Goal: Task Accomplishment & Management: Use online tool/utility

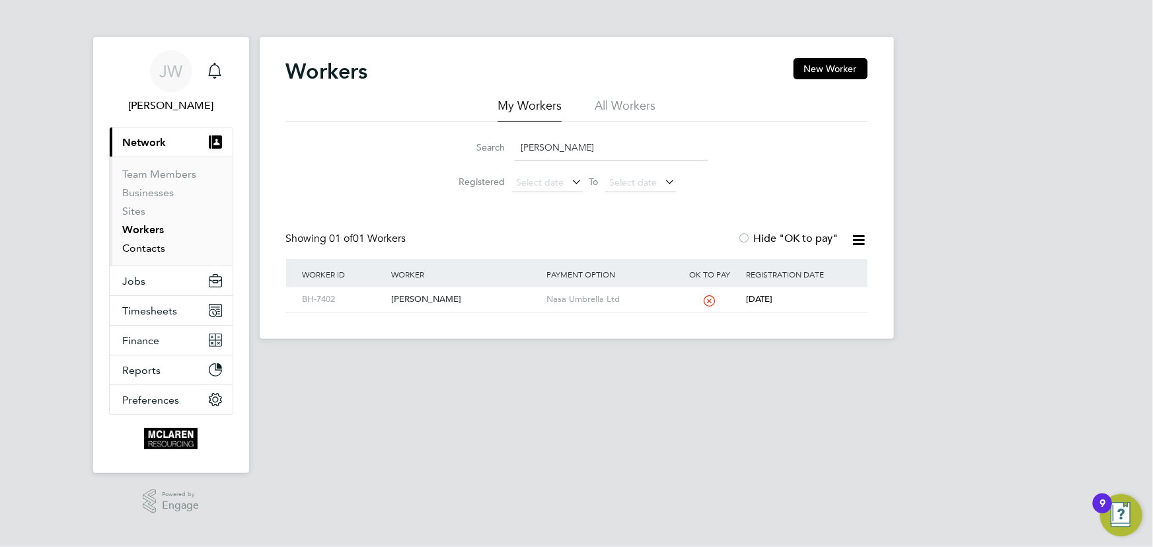
click at [151, 251] on link "Contacts" at bounding box center [144, 248] width 43 height 13
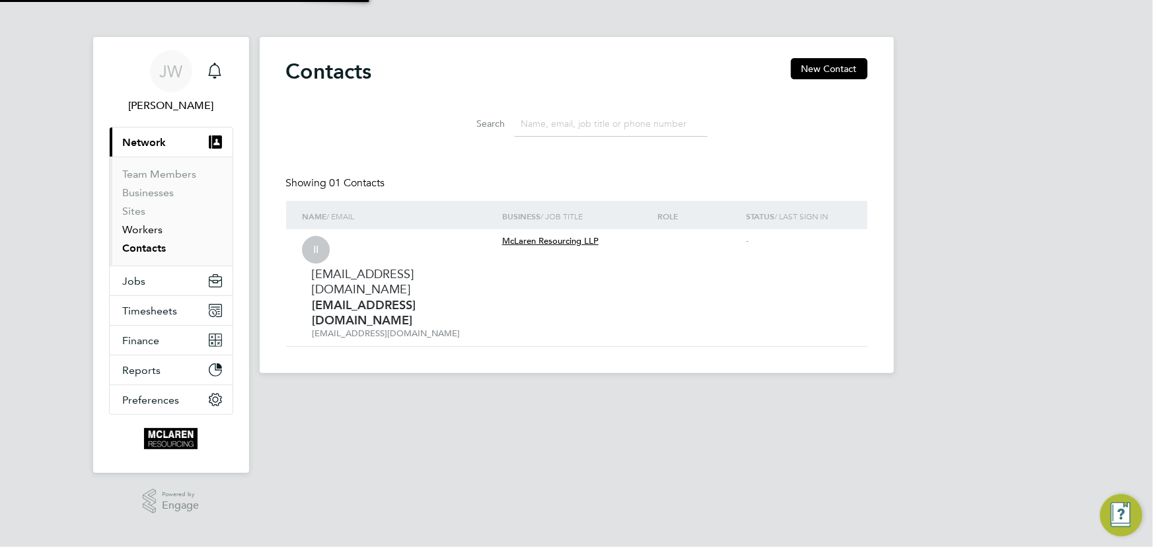
click at [144, 229] on link "Workers" at bounding box center [143, 229] width 40 height 13
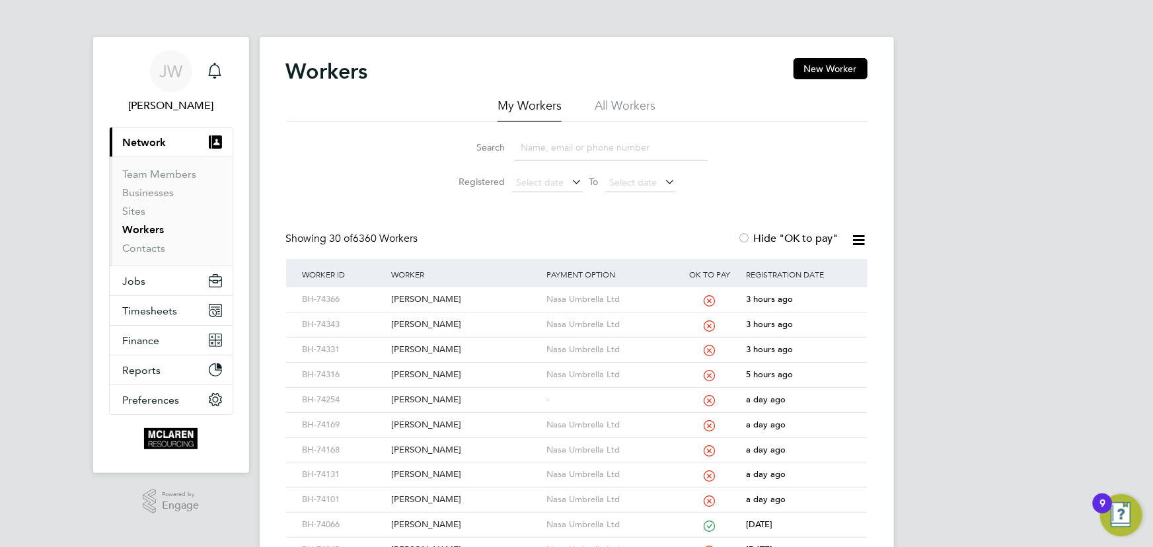
click at [548, 149] on input at bounding box center [611, 148] width 193 height 26
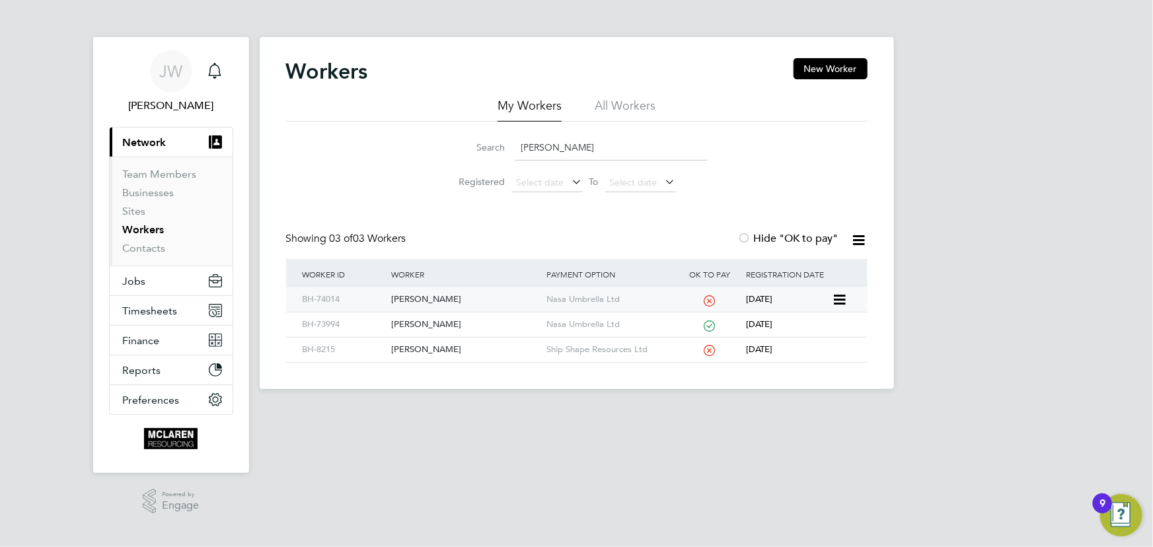
type input "mcneill"
click at [435, 298] on div "[PERSON_NAME]" at bounding box center [465, 299] width 155 height 24
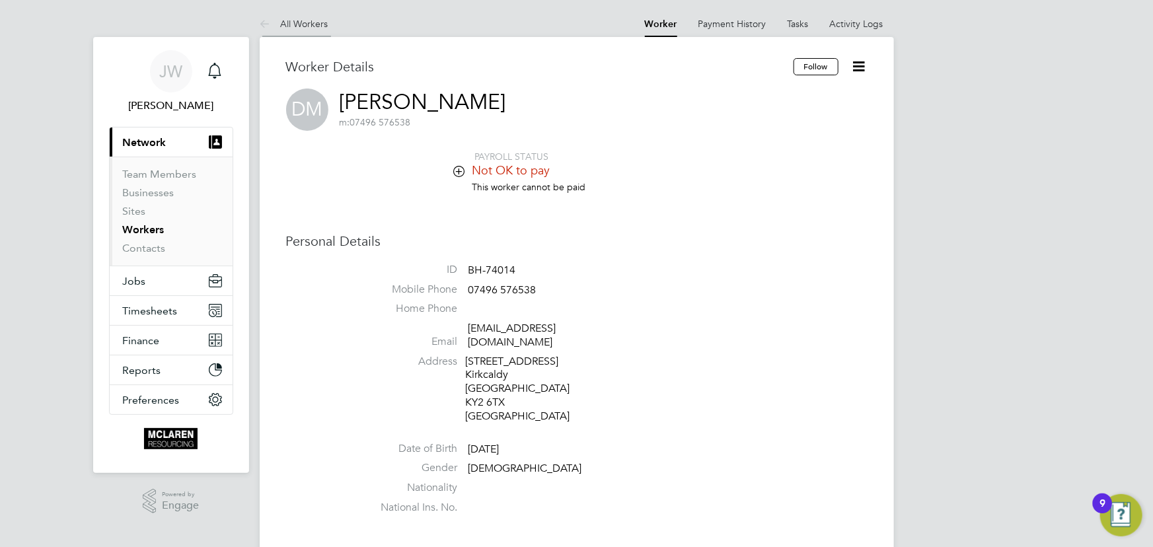
click at [311, 18] on link "All Workers" at bounding box center [294, 24] width 69 height 12
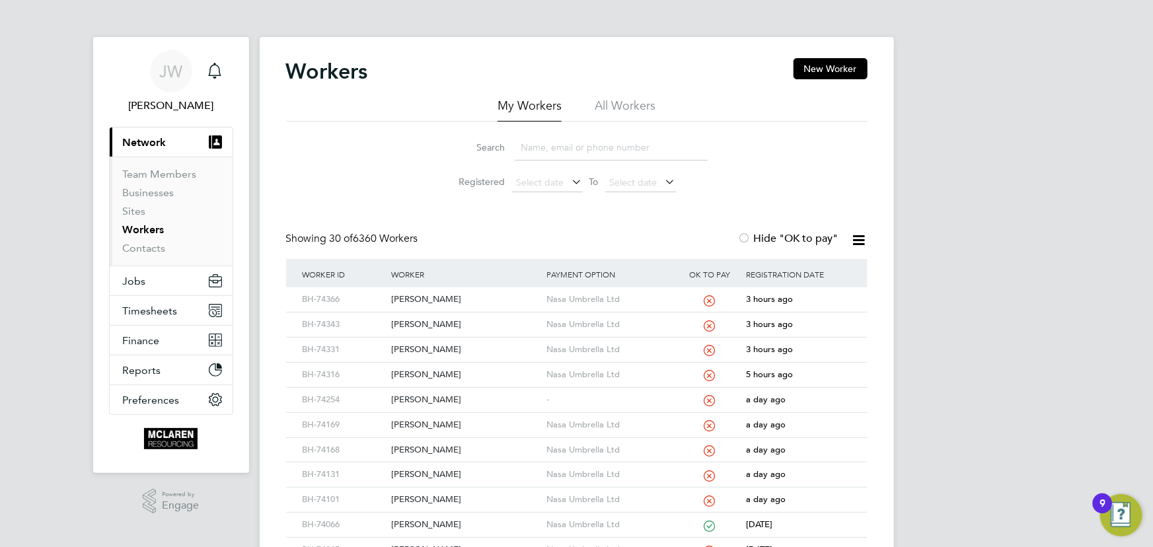
click at [556, 147] on input at bounding box center [611, 148] width 193 height 26
type input "daniel"
click at [408, 294] on div "[PERSON_NAME]" at bounding box center [465, 299] width 155 height 24
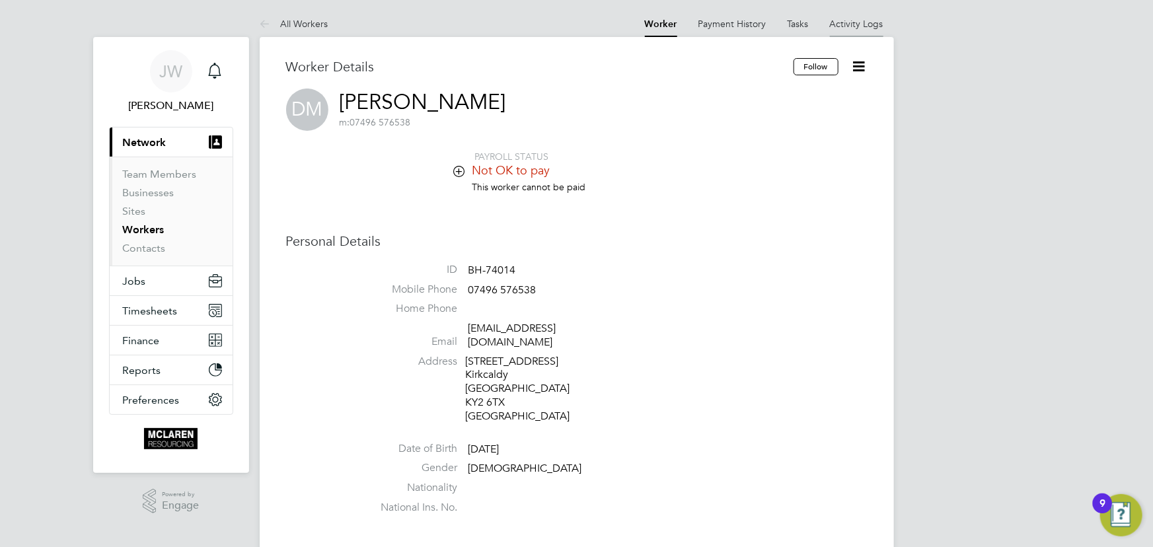
click at [852, 28] on link "Activity Logs" at bounding box center [857, 24] width 54 height 12
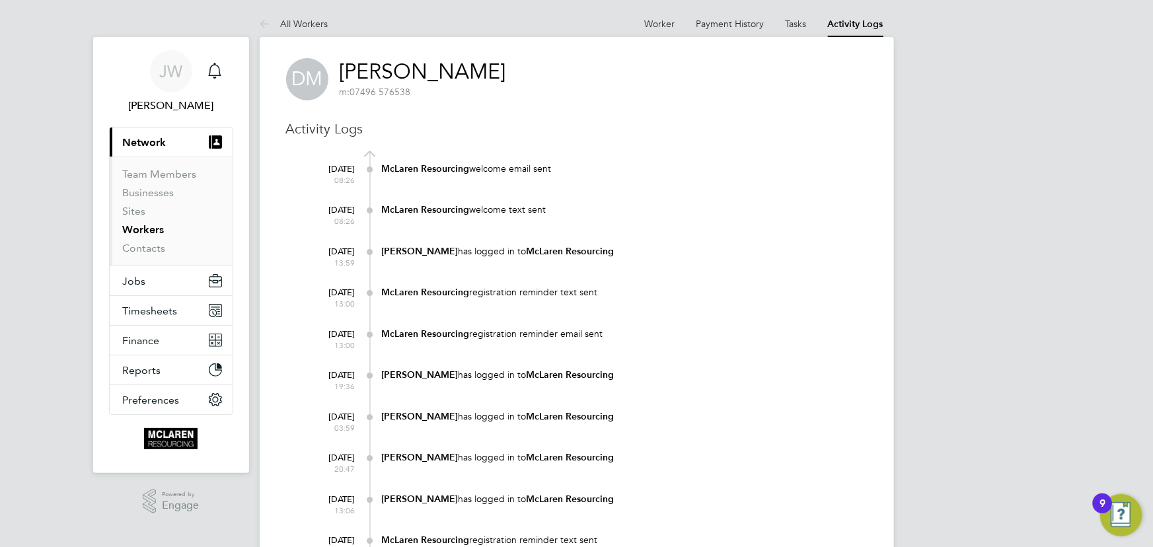
drag, startPoint x: 660, startPoint y: 20, endPoint x: 949, endPoint y: 134, distance: 311.1
click at [660, 20] on link "Worker" at bounding box center [660, 24] width 30 height 12
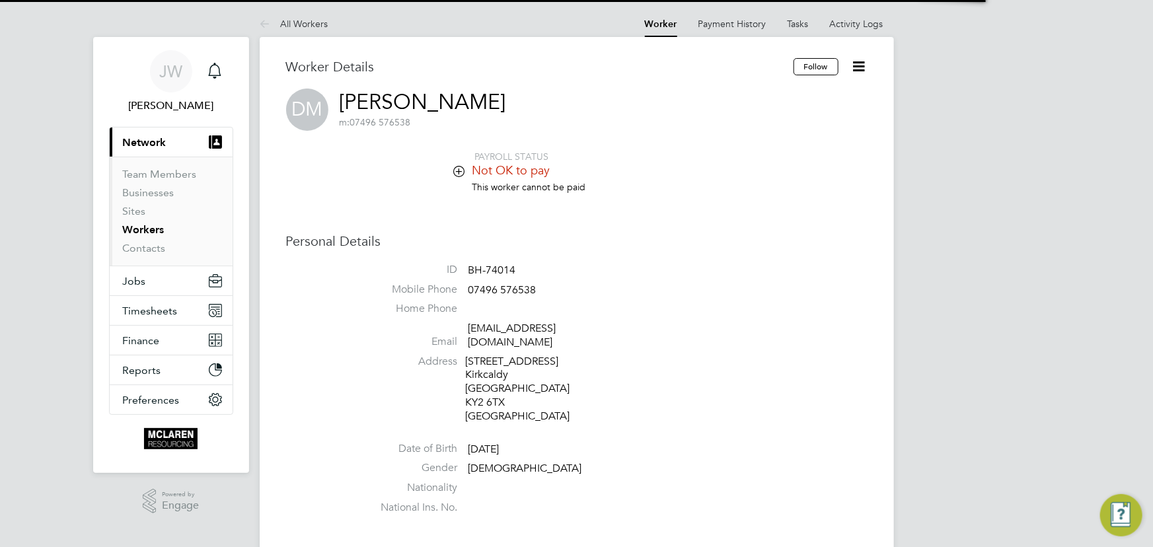
click at [858, 63] on icon at bounding box center [859, 66] width 17 height 17
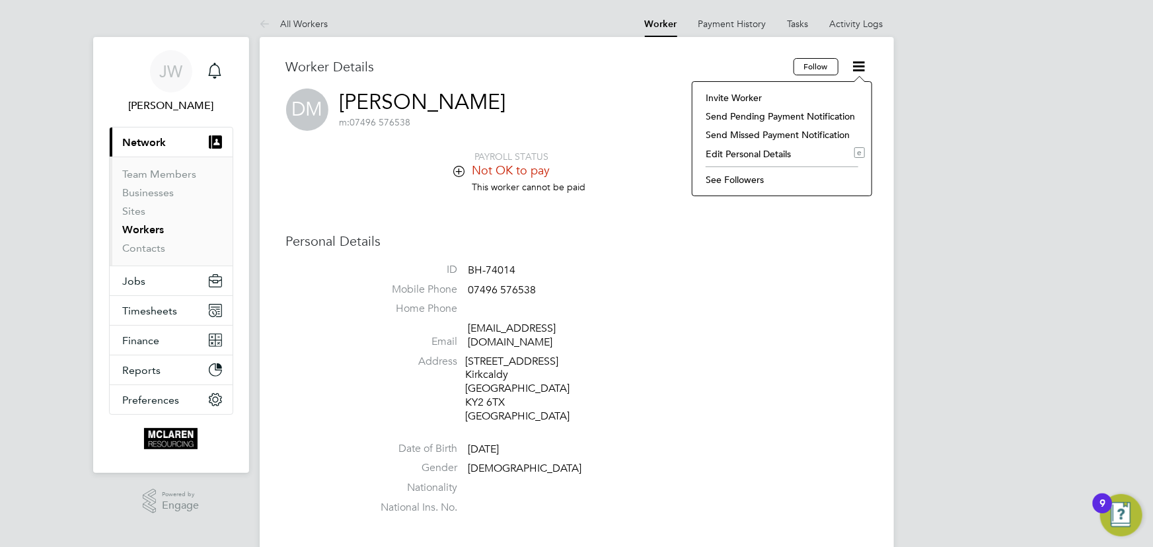
click at [752, 93] on li "Invite Worker" at bounding box center [782, 98] width 166 height 18
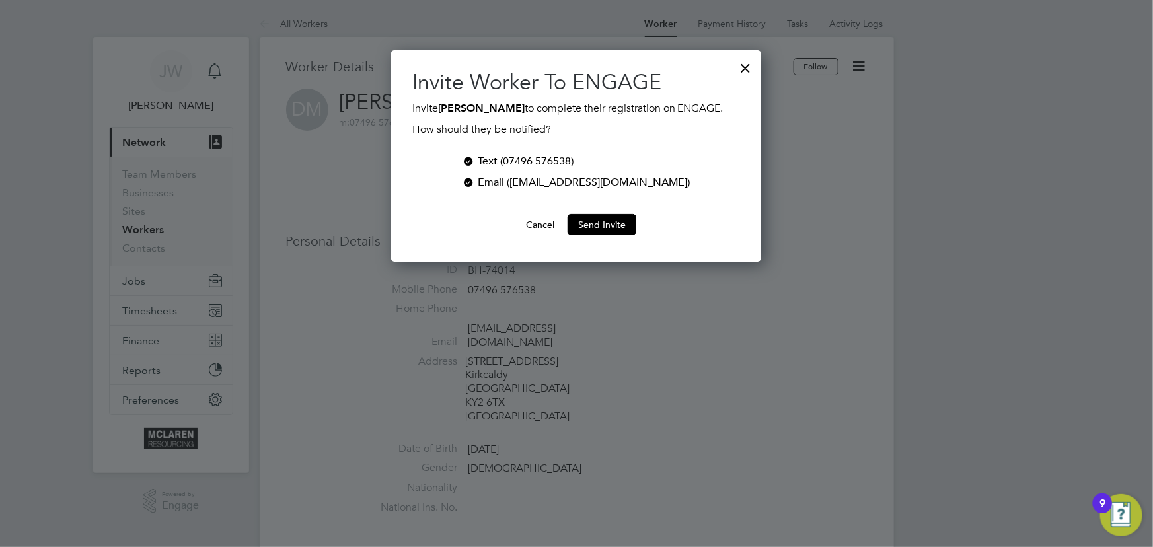
scroll to position [211, 370]
click at [618, 222] on button "Send Invite" at bounding box center [602, 224] width 69 height 21
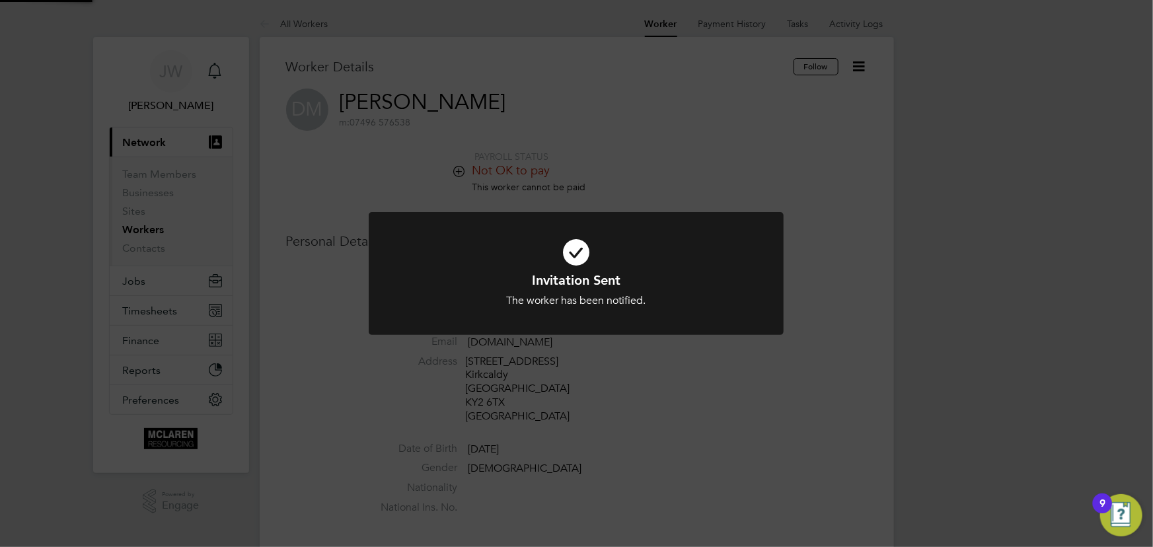
drag, startPoint x: 964, startPoint y: 231, endPoint x: 941, endPoint y: 231, distance: 22.5
click at [965, 231] on div "Invitation Sent The worker has been notified. Cancel Okay" at bounding box center [576, 273] width 1153 height 547
